Goal: Find specific page/section: Find specific page/section

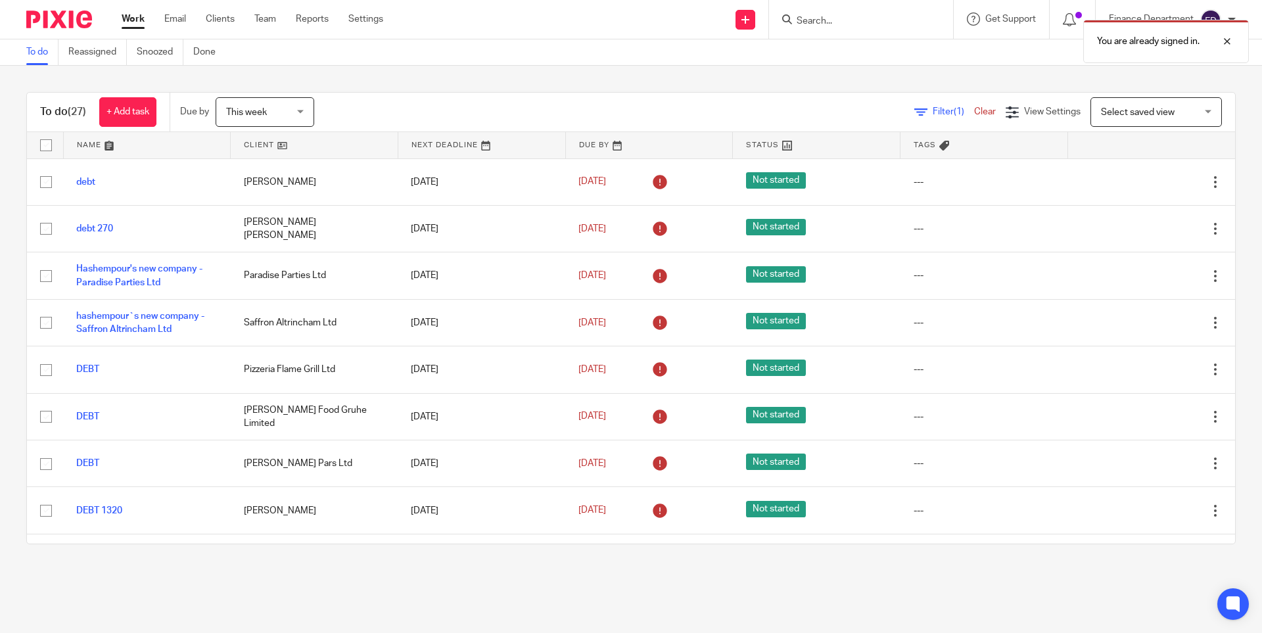
click at [814, 15] on div "You are already signed in." at bounding box center [940, 38] width 618 height 50
click at [813, 22] on div "You are already signed in." at bounding box center [940, 38] width 618 height 50
click at [809, 25] on input "Search" at bounding box center [854, 22] width 118 height 12
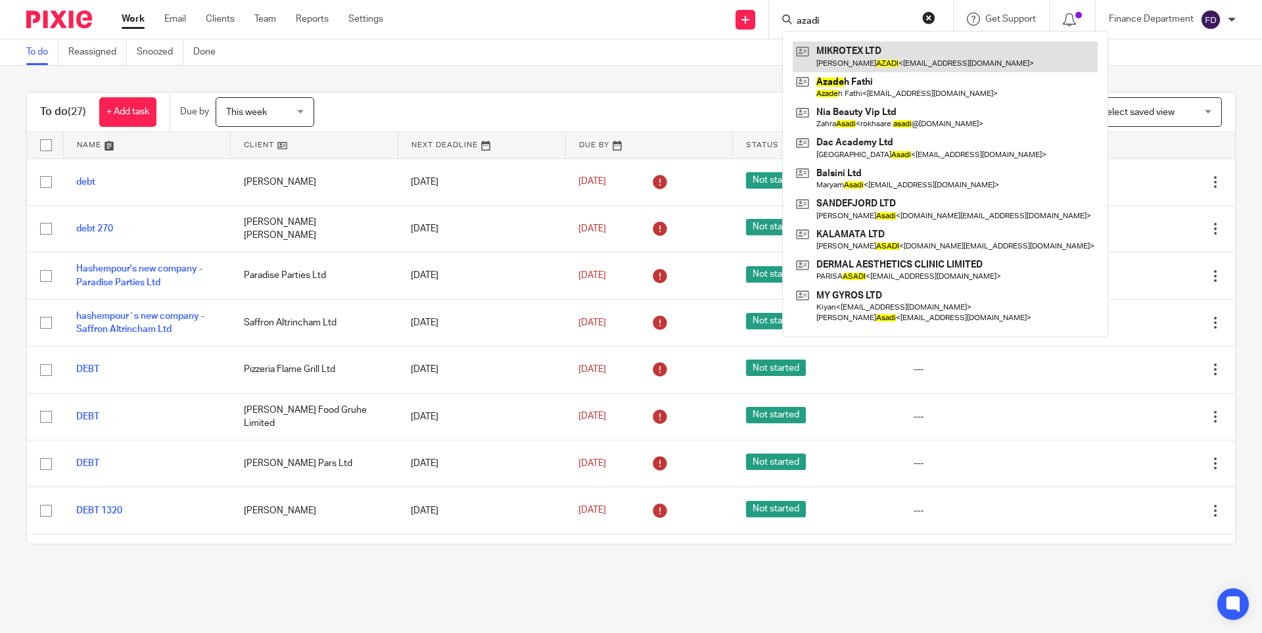
type input "azadi"
click at [877, 59] on link at bounding box center [945, 56] width 305 height 30
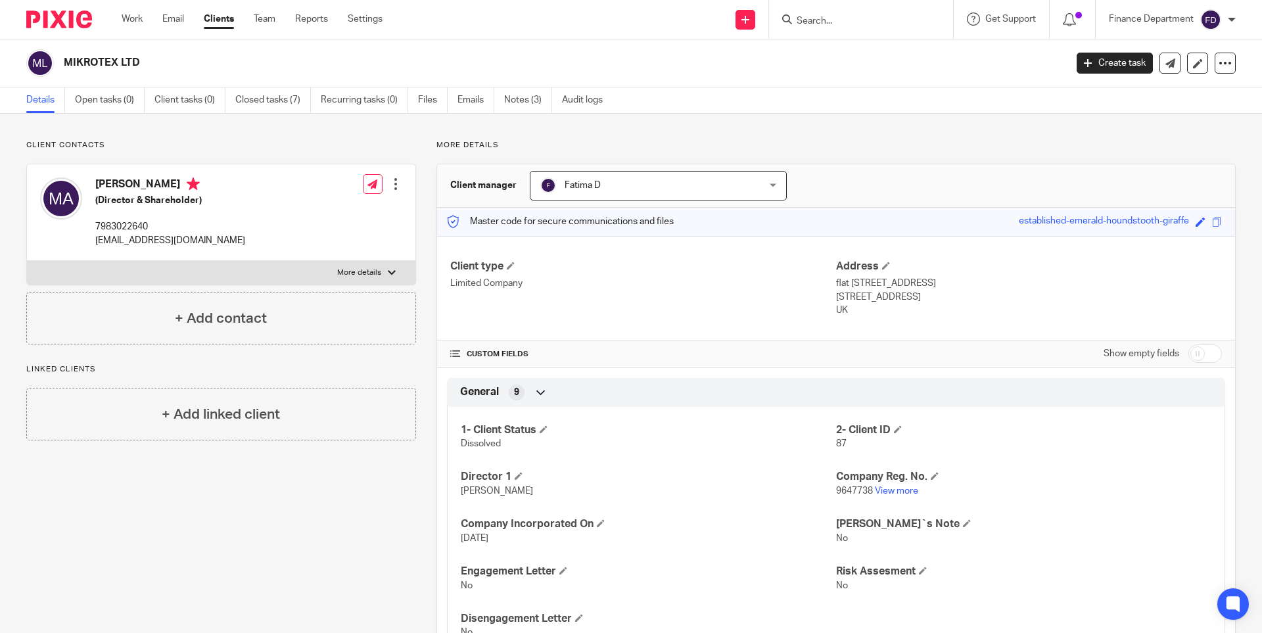
click at [68, 19] on img at bounding box center [59, 20] width 66 height 18
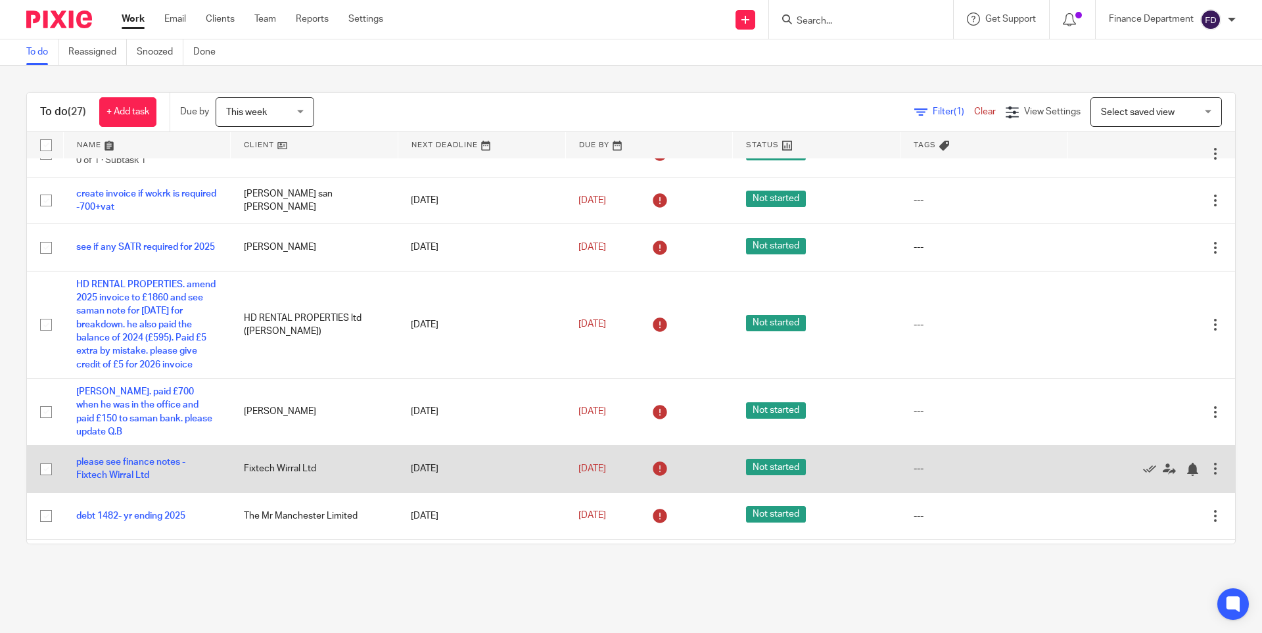
scroll to position [1023, 0]
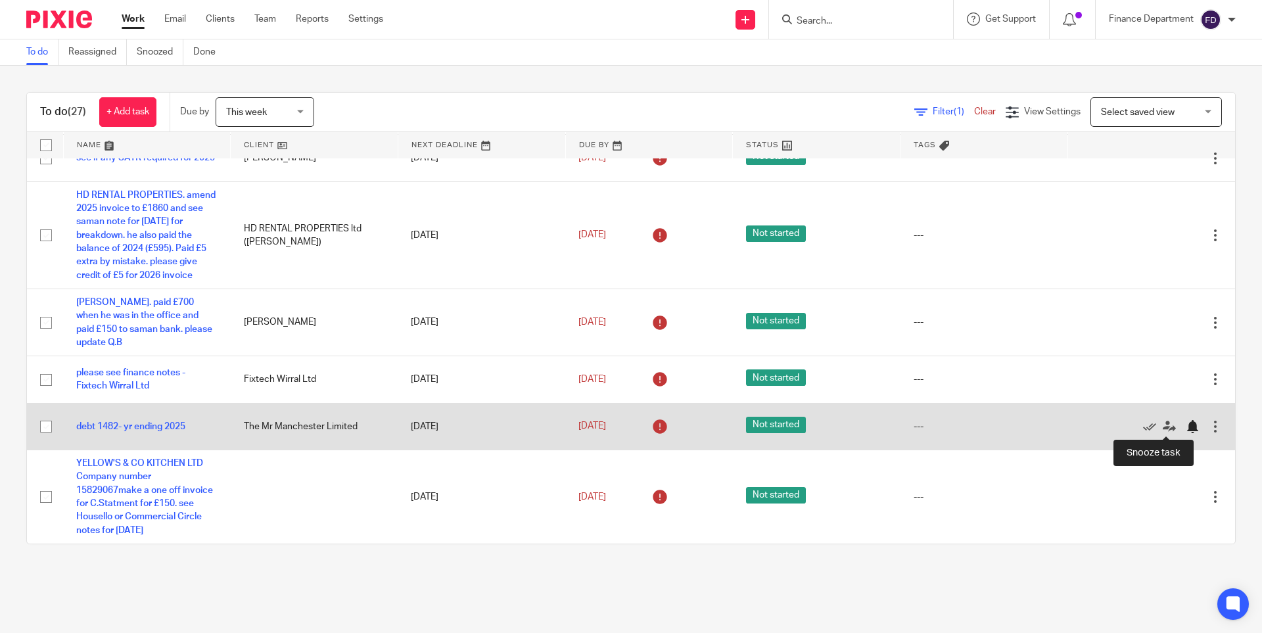
click at [1186, 427] on div at bounding box center [1192, 426] width 13 height 13
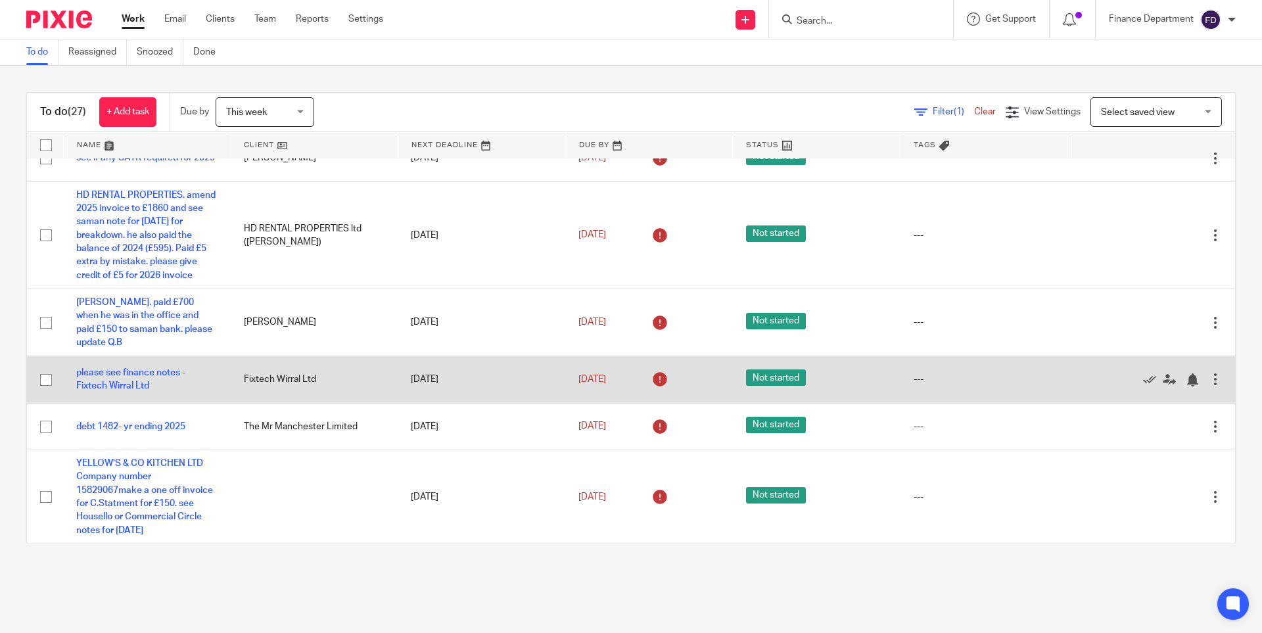
scroll to position [976, 0]
